Goal: Information Seeking & Learning: Learn about a topic

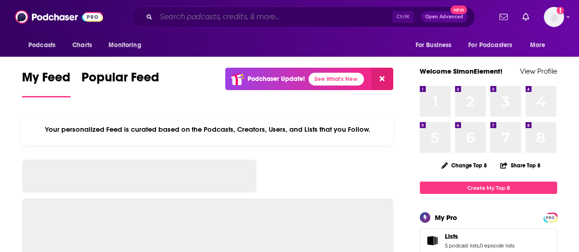
click at [271, 14] on input "Search podcasts, credits, & more..." at bounding box center [274, 17] width 236 height 15
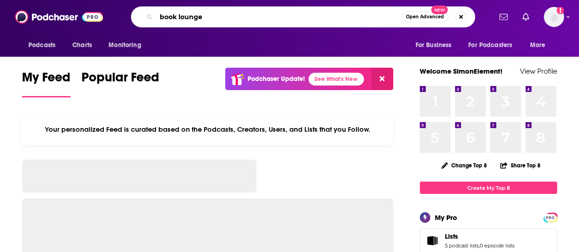
type input "book lounge"
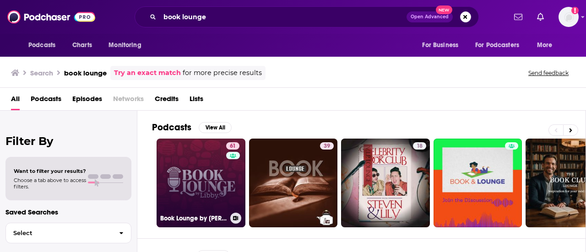
click at [190, 168] on link "61 Book Lounge by [PERSON_NAME]" at bounding box center [200, 183] width 89 height 89
